Goal: Find specific page/section: Find specific page/section

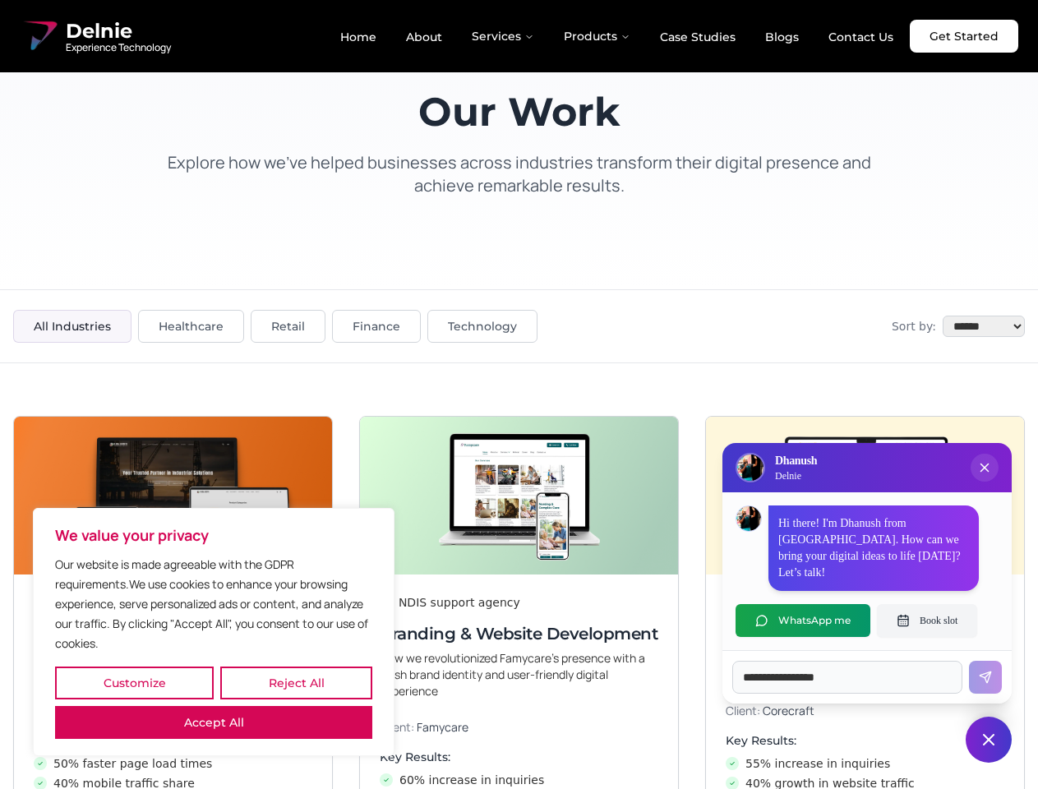
click at [134, 683] on button "Customize" at bounding box center [134, 682] width 159 height 33
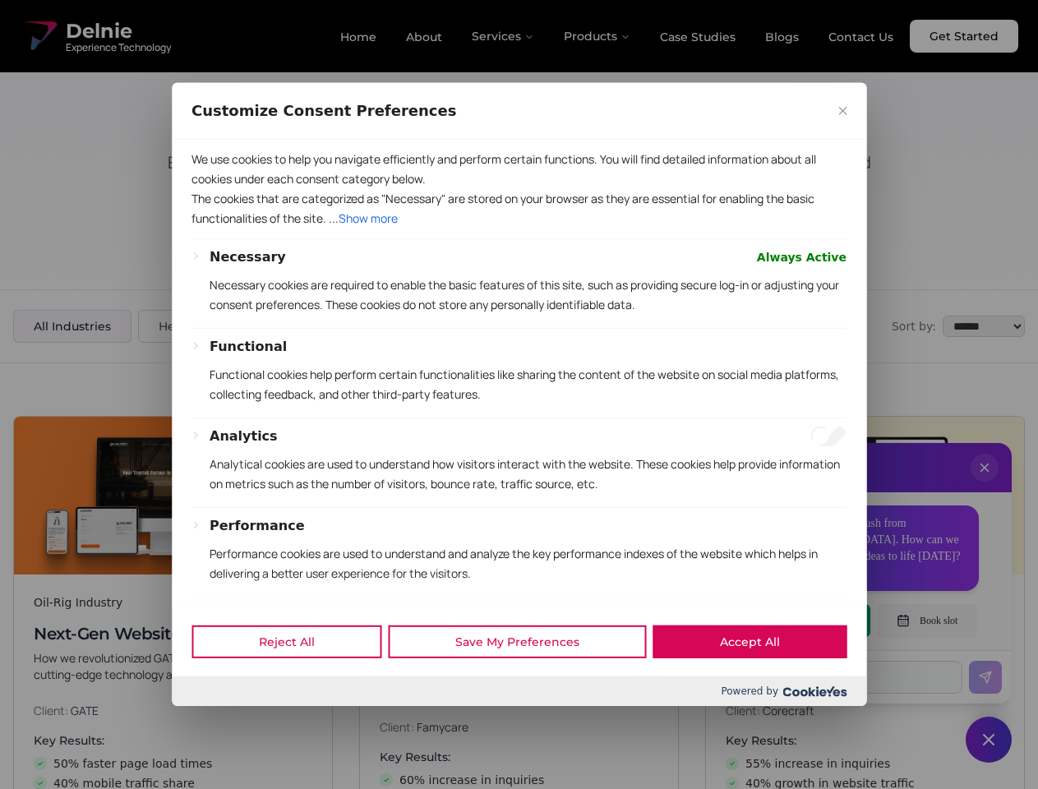
click at [296, 683] on div at bounding box center [519, 394] width 1038 height 789
click at [214, 189] on p "We use cookies to help you navigate efficiently and perform certain functions. …" at bounding box center [518, 169] width 655 height 39
click at [518, 228] on p "The cookies that are categorized as "Necessary" are stored on your browser as t…" at bounding box center [518, 208] width 655 height 39
click at [984, 484] on div at bounding box center [519, 394] width 1038 height 789
click at [803, 620] on div "Reject All Save My Preferences Accept All" at bounding box center [519, 641] width 694 height 70
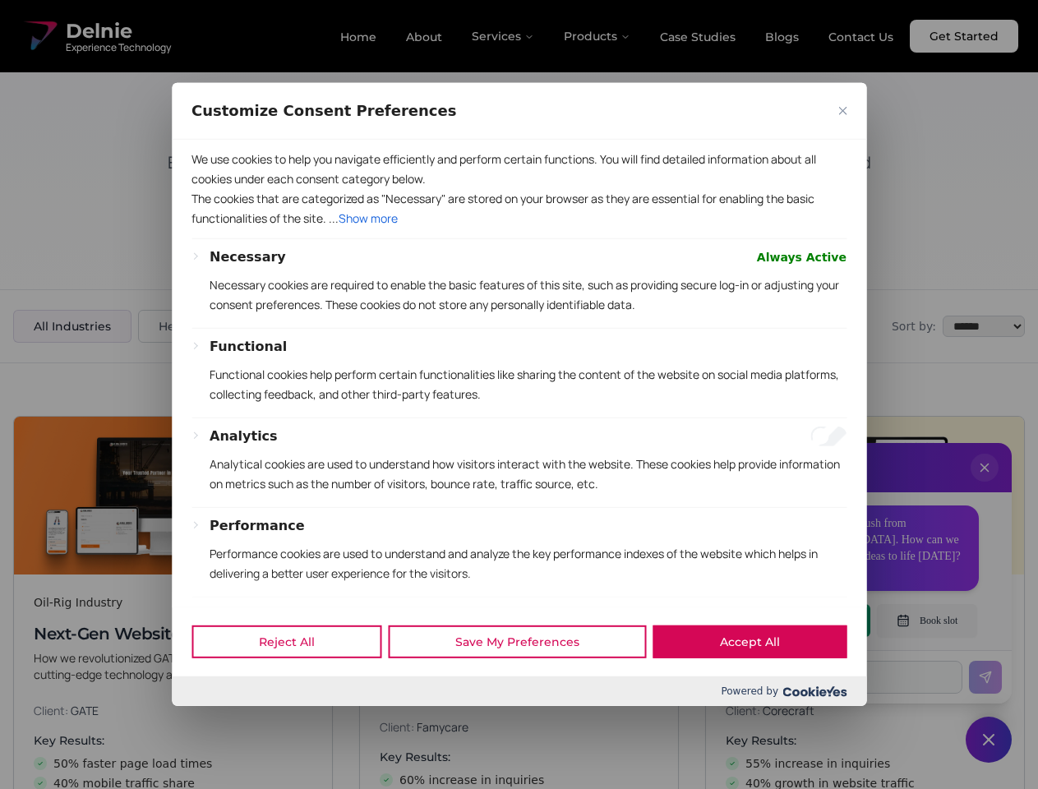
click at [927, 620] on div at bounding box center [519, 394] width 1038 height 789
click at [988, 739] on div at bounding box center [519, 394] width 1038 height 789
click at [504, 36] on div at bounding box center [519, 394] width 1038 height 789
click at [597, 36] on div at bounding box center [519, 394] width 1038 height 789
